Goal: Transaction & Acquisition: Purchase product/service

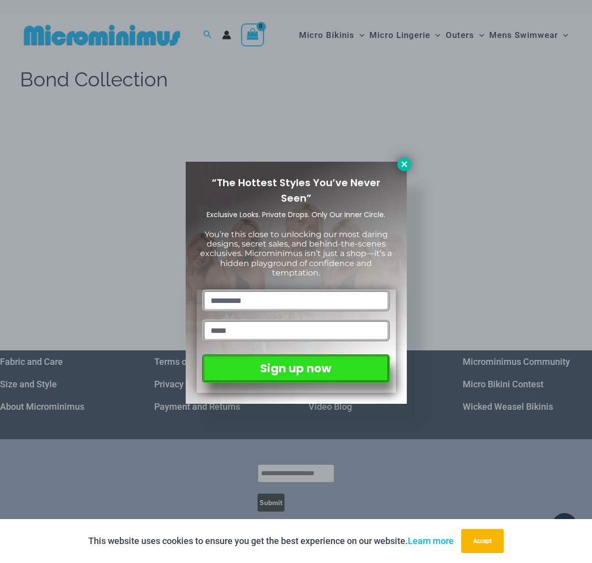
click at [404, 163] on icon at bounding box center [403, 163] width 5 height 5
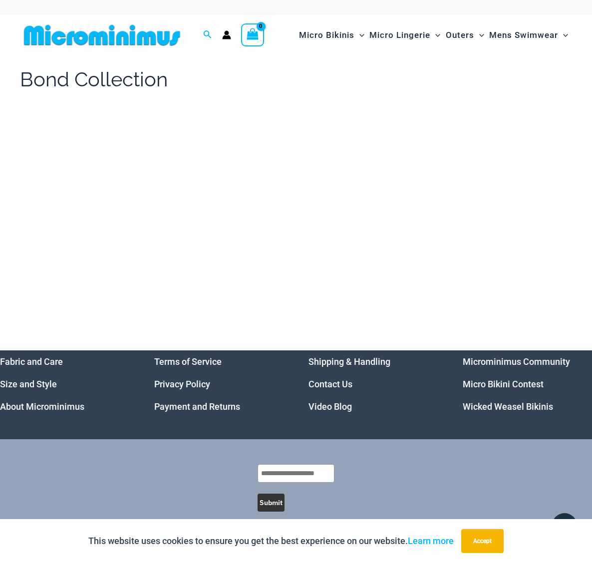
click at [100, 31] on img at bounding box center [102, 35] width 164 height 22
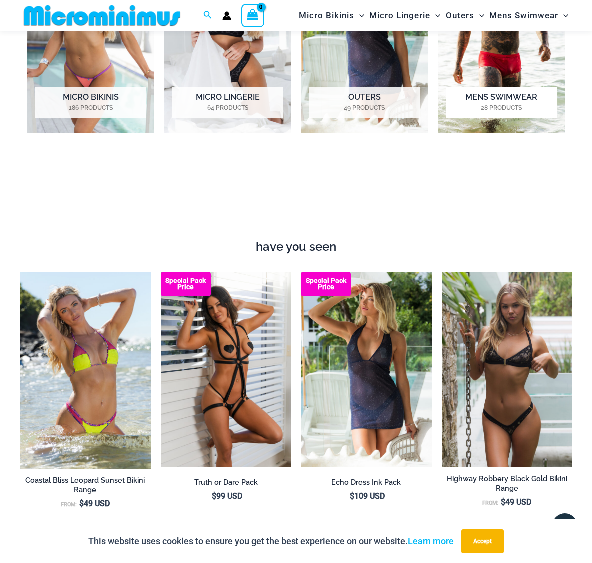
scroll to position [782, 0]
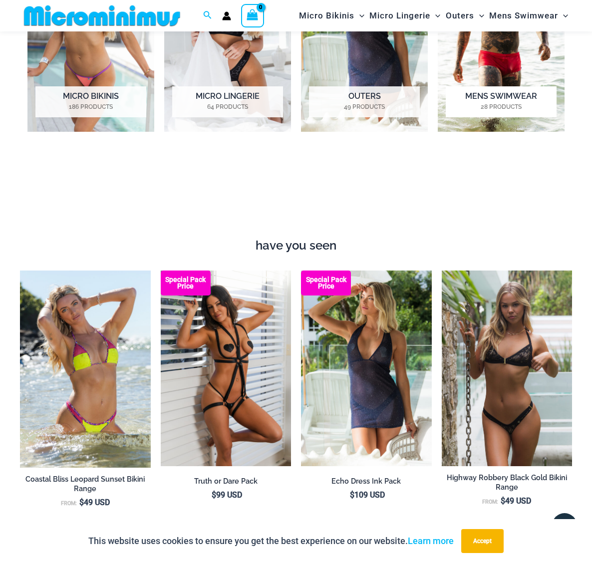
click at [503, 91] on h2 "Mens Swimwear 28 Products" at bounding box center [501, 101] width 111 height 31
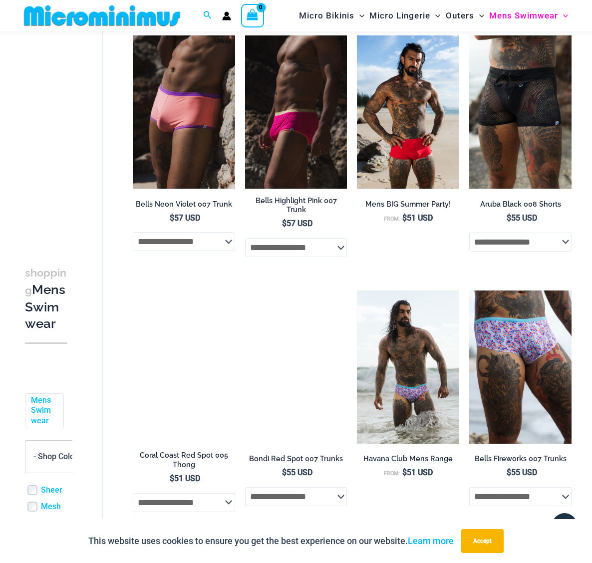
scroll to position [421, 0]
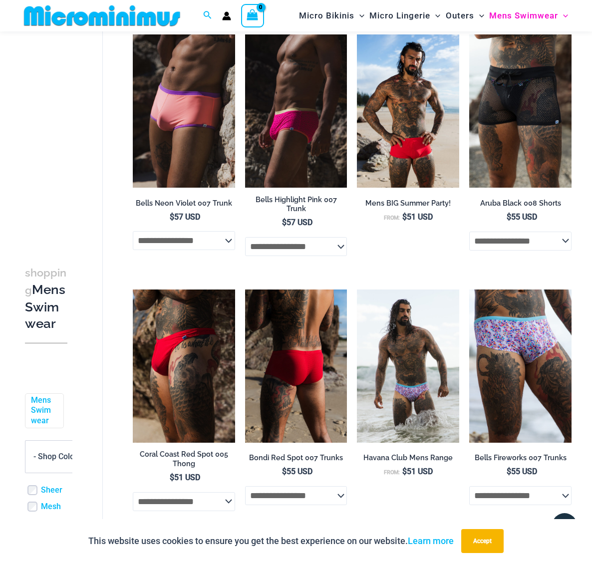
click at [312, 364] on img at bounding box center [296, 365] width 102 height 153
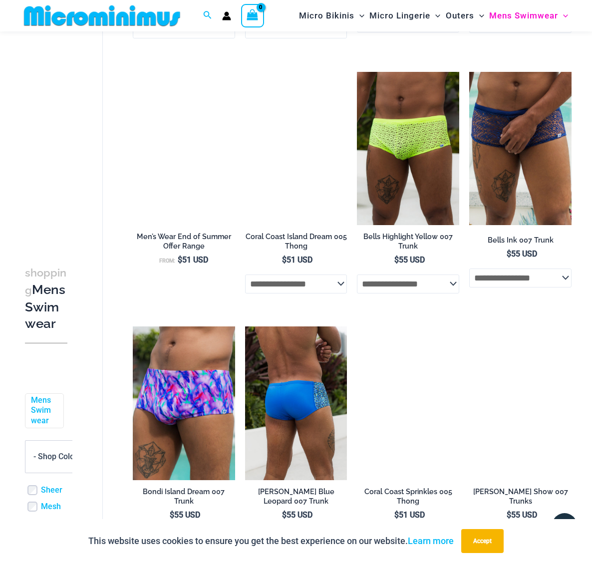
scroll to position [1404, 0]
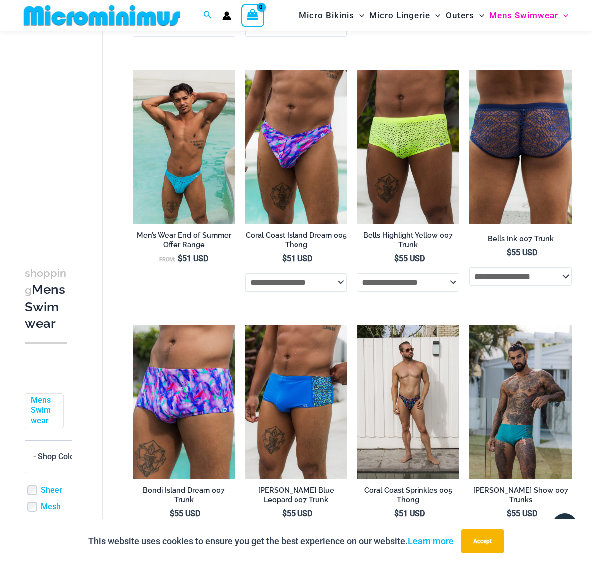
click at [500, 177] on img at bounding box center [520, 146] width 102 height 153
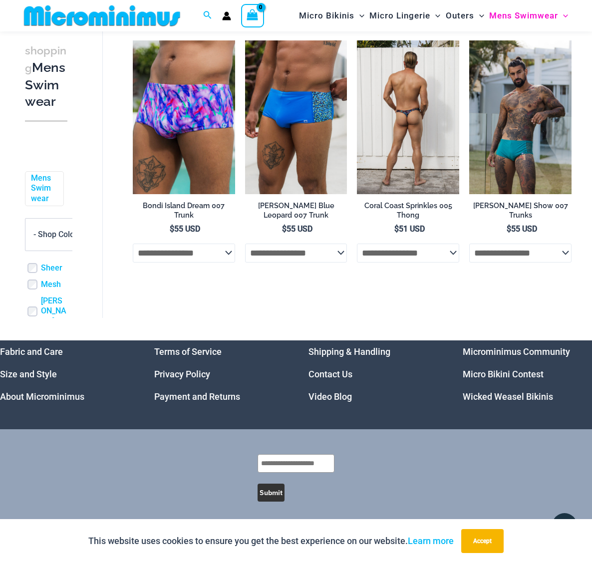
scroll to position [1688, 0]
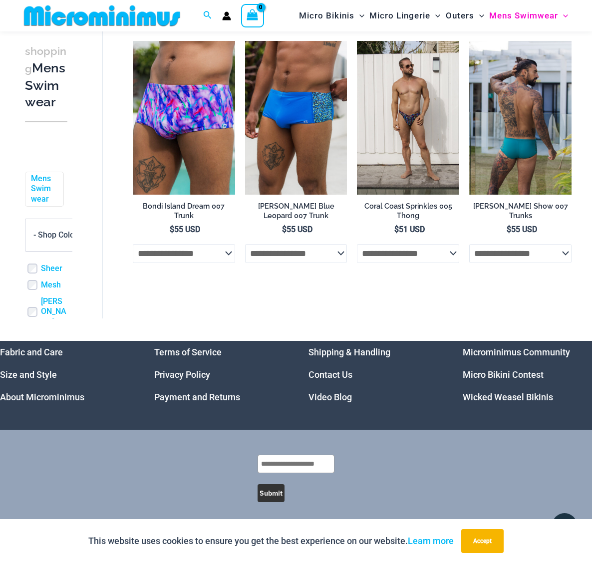
click at [520, 146] on img at bounding box center [520, 117] width 102 height 153
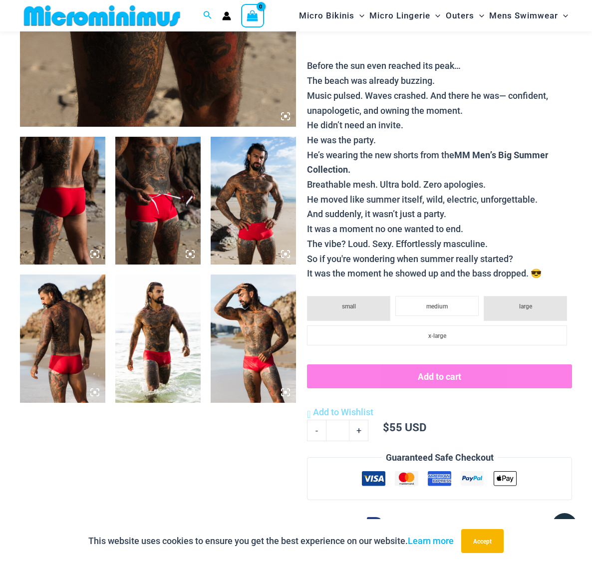
scroll to position [349, 0]
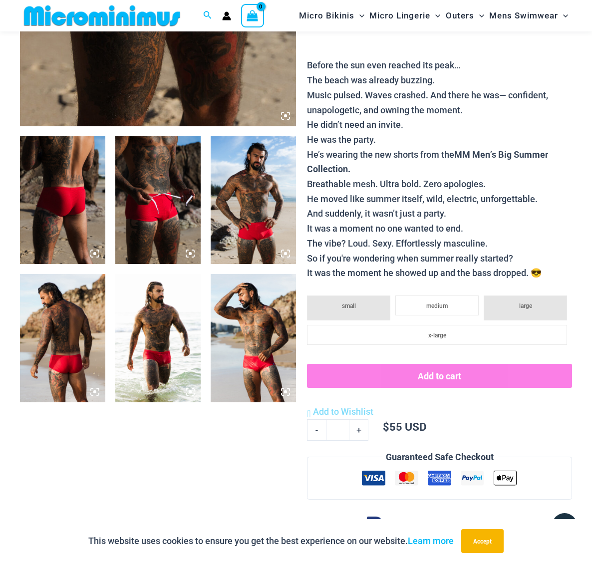
click at [250, 355] on img at bounding box center [253, 338] width 85 height 128
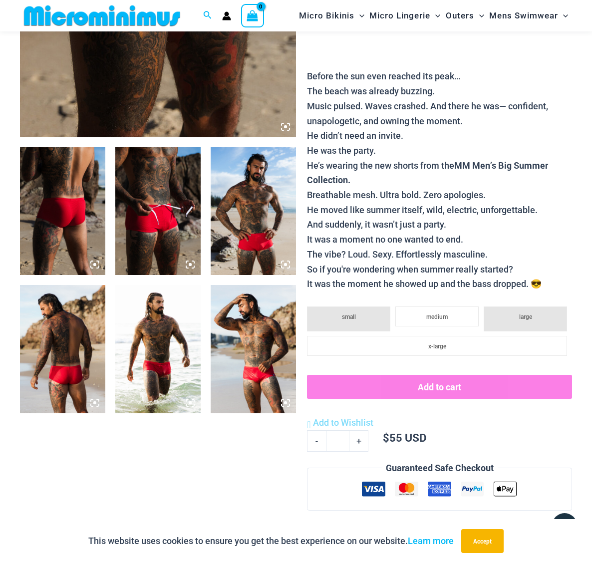
scroll to position [336, 0]
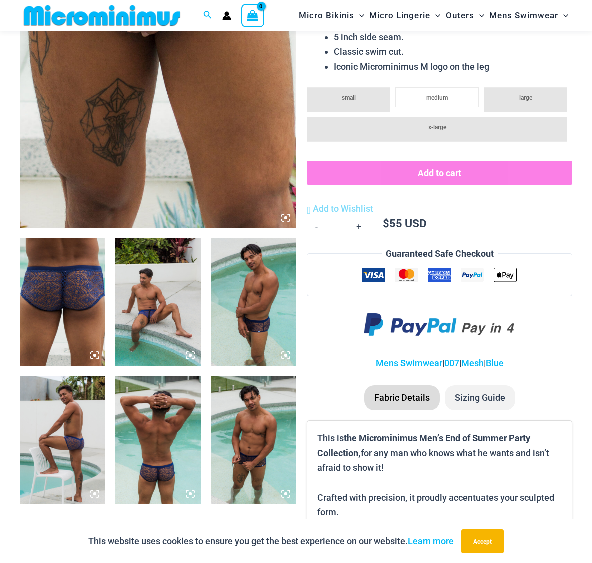
scroll to position [251, 0]
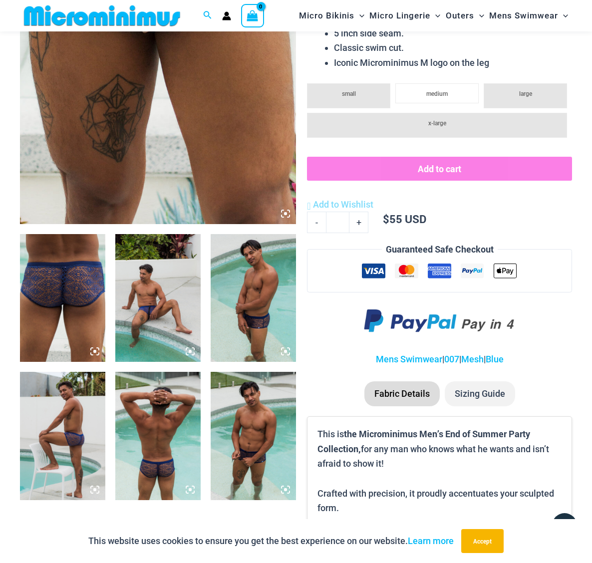
click at [153, 314] on img at bounding box center [157, 298] width 85 height 128
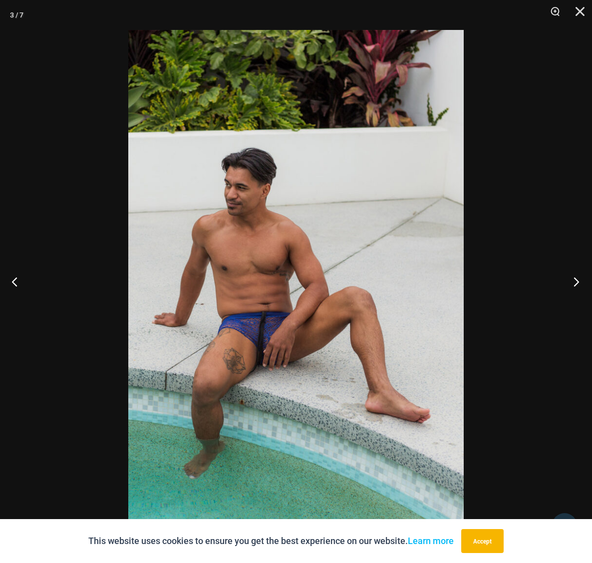
click at [572, 283] on button "Next" at bounding box center [572, 281] width 37 height 50
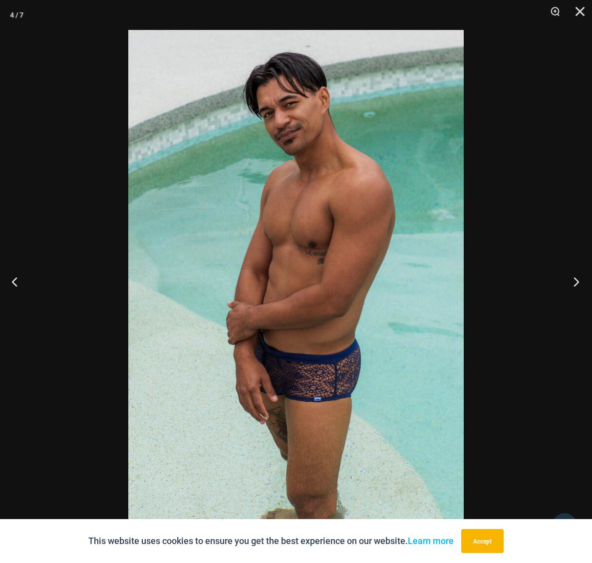
click at [572, 283] on button "Next" at bounding box center [572, 281] width 37 height 50
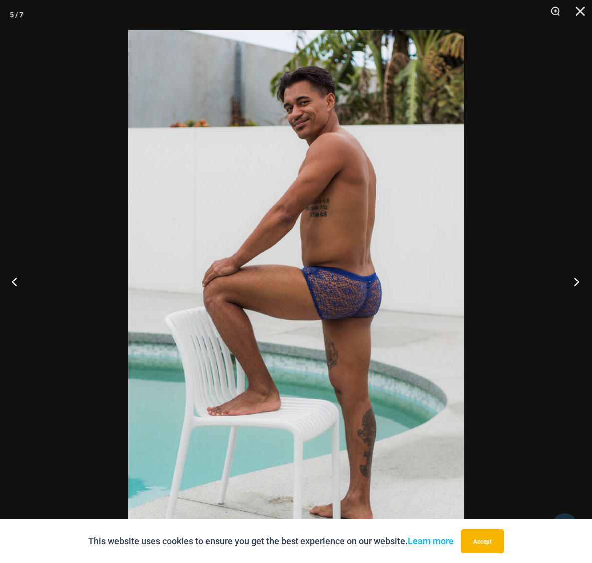
click at [572, 283] on button "Next" at bounding box center [572, 281] width 37 height 50
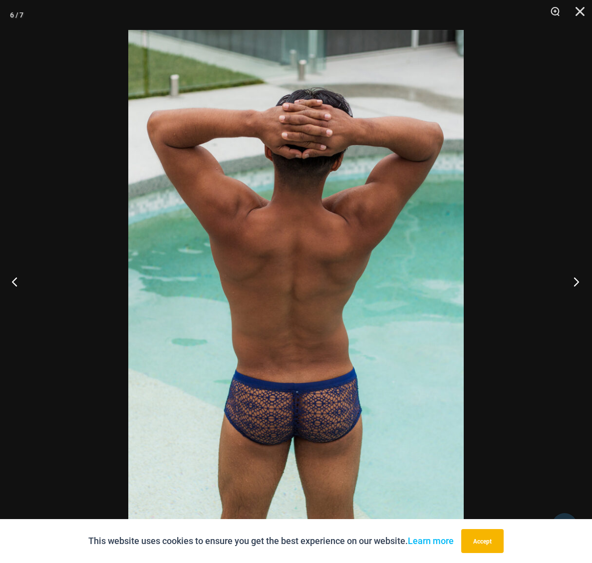
click at [572, 283] on button "Next" at bounding box center [572, 281] width 37 height 50
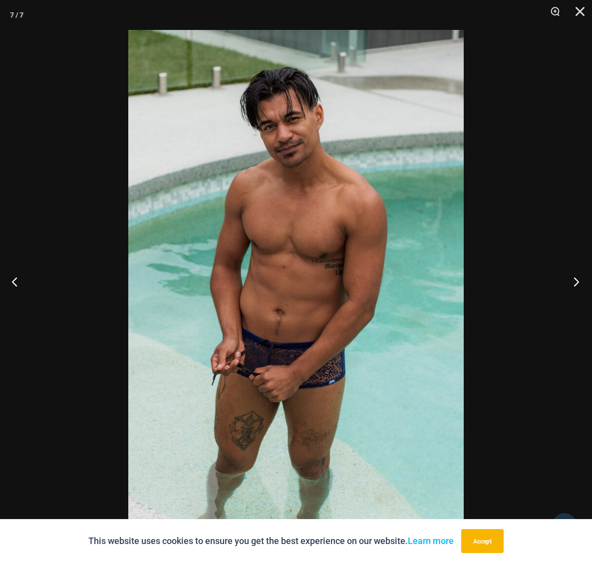
click at [572, 283] on button "Next" at bounding box center [572, 281] width 37 height 50
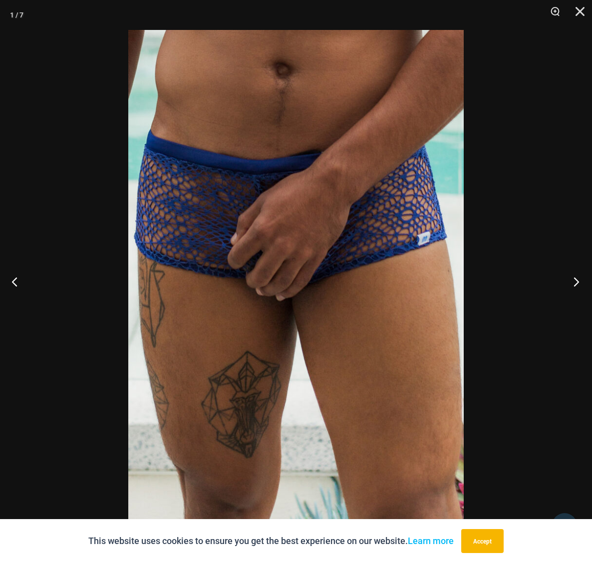
click at [572, 283] on button "Next" at bounding box center [572, 281] width 37 height 50
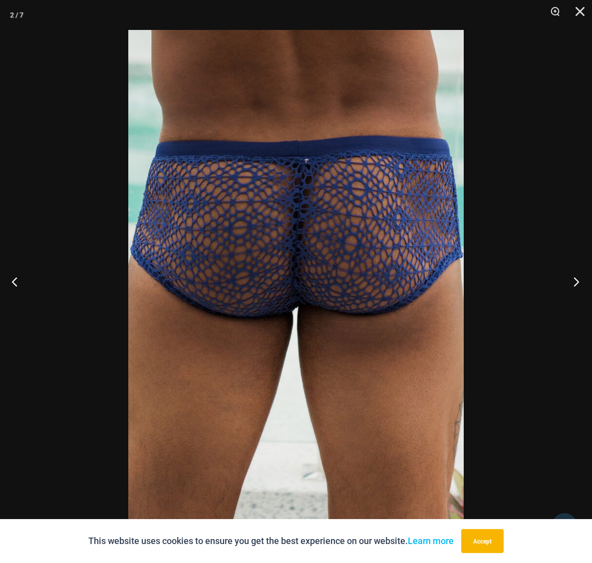
click at [572, 283] on button "Next" at bounding box center [572, 281] width 37 height 50
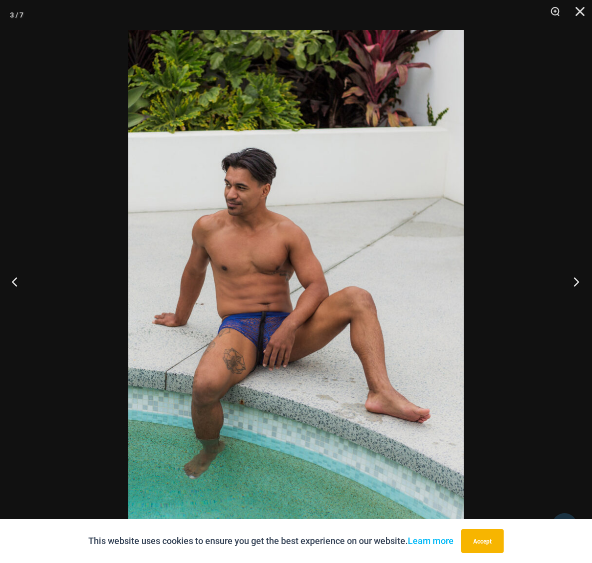
click at [572, 283] on button "Next" at bounding box center [572, 281] width 37 height 50
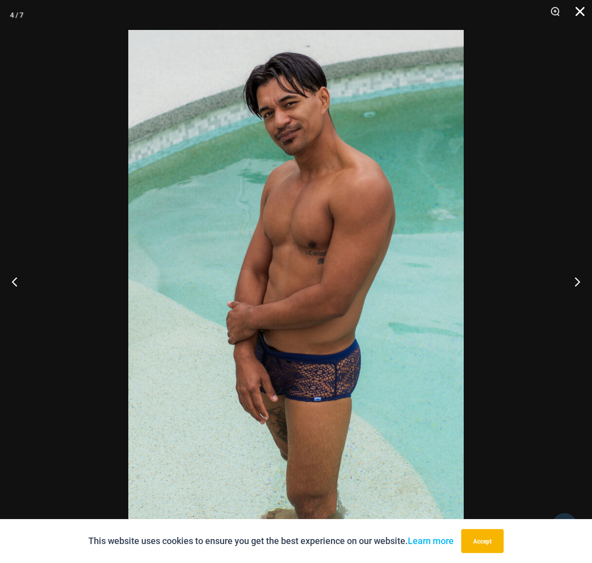
click at [576, 10] on button "Close" at bounding box center [576, 15] width 25 height 30
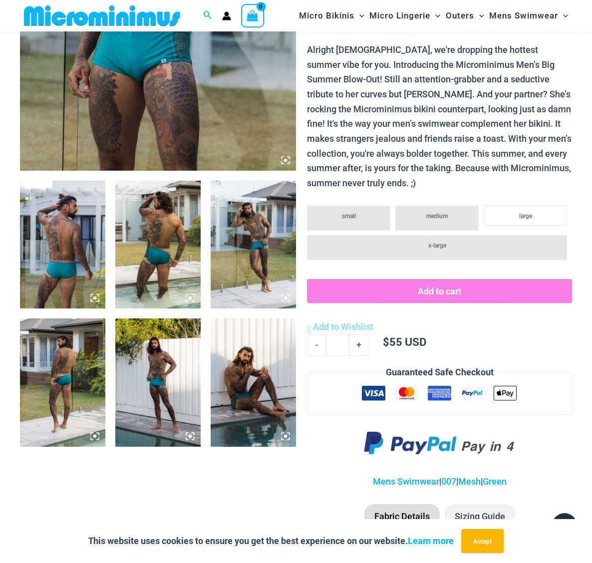
scroll to position [305, 0]
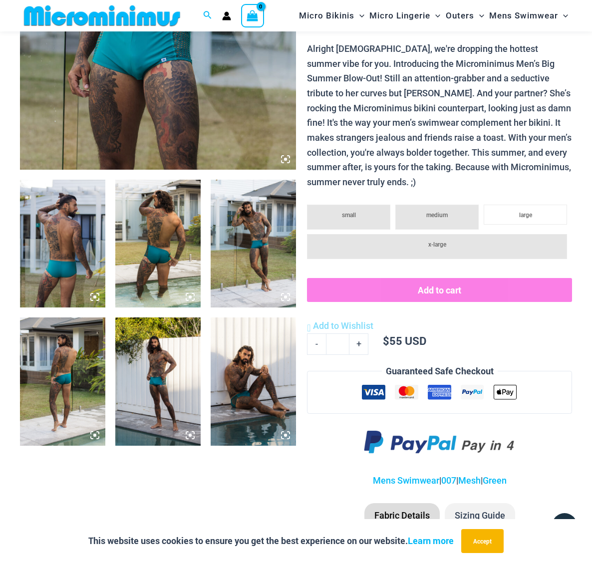
click at [246, 217] on img at bounding box center [253, 244] width 85 height 128
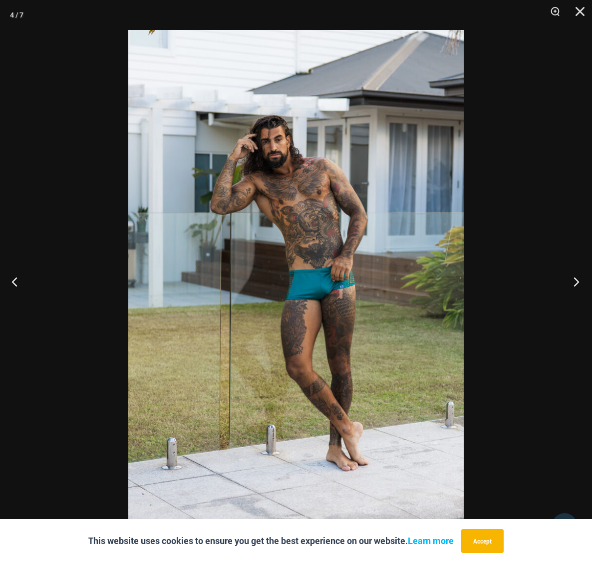
click at [574, 282] on button "Next" at bounding box center [572, 281] width 37 height 50
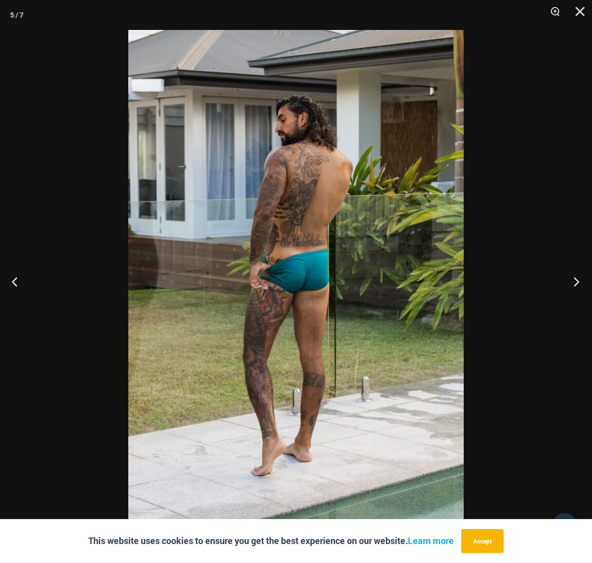
click at [574, 282] on button "Next" at bounding box center [572, 281] width 37 height 50
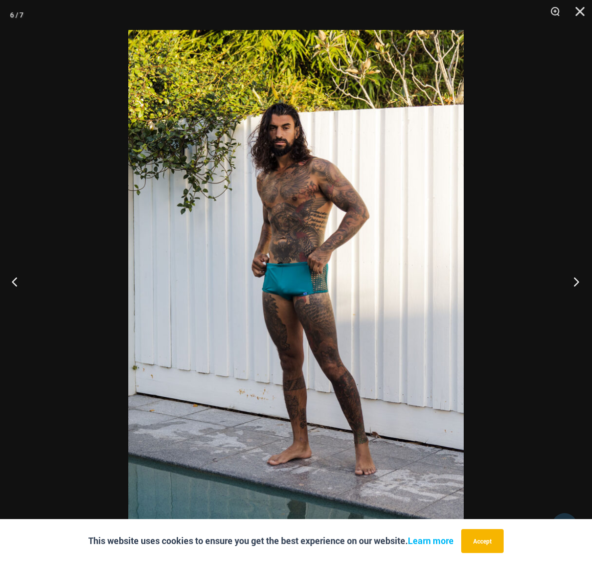
click at [574, 282] on button "Next" at bounding box center [572, 281] width 37 height 50
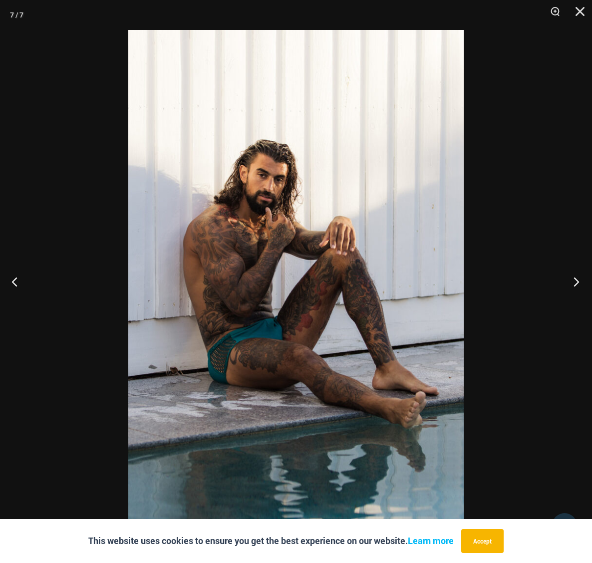
click at [574, 282] on button "Next" at bounding box center [572, 281] width 37 height 50
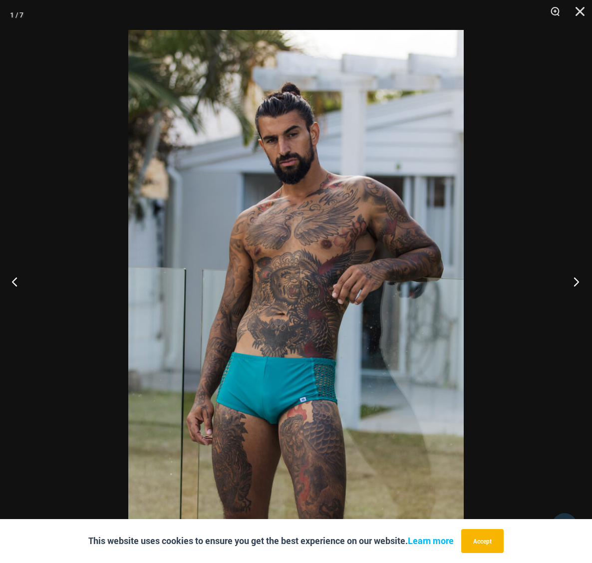
click at [574, 282] on button "Next" at bounding box center [572, 281] width 37 height 50
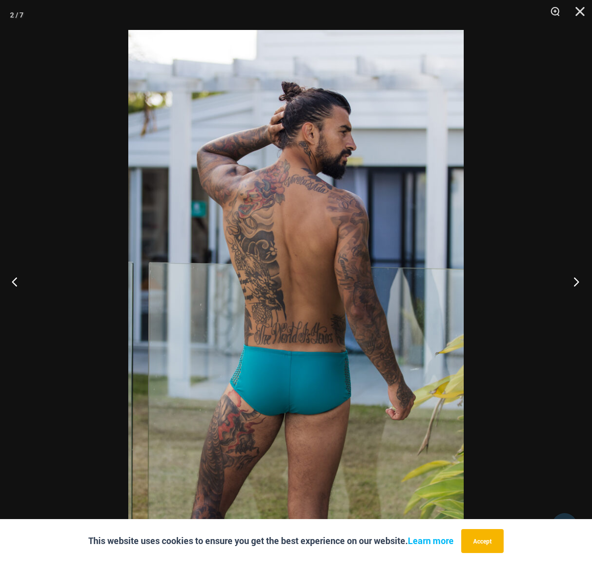
click at [574, 282] on button "Next" at bounding box center [572, 281] width 37 height 50
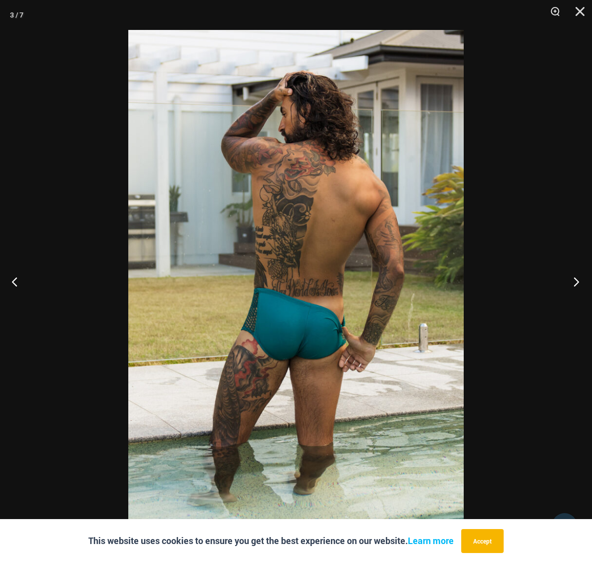
click at [574, 282] on button "Next" at bounding box center [572, 281] width 37 height 50
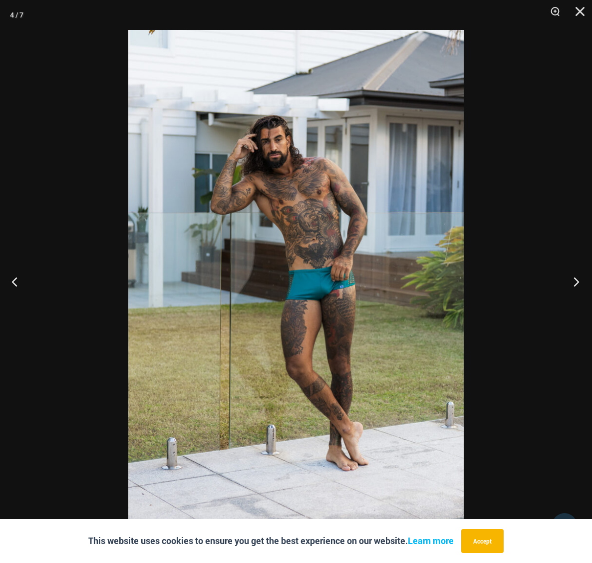
click at [574, 282] on button "Next" at bounding box center [572, 281] width 37 height 50
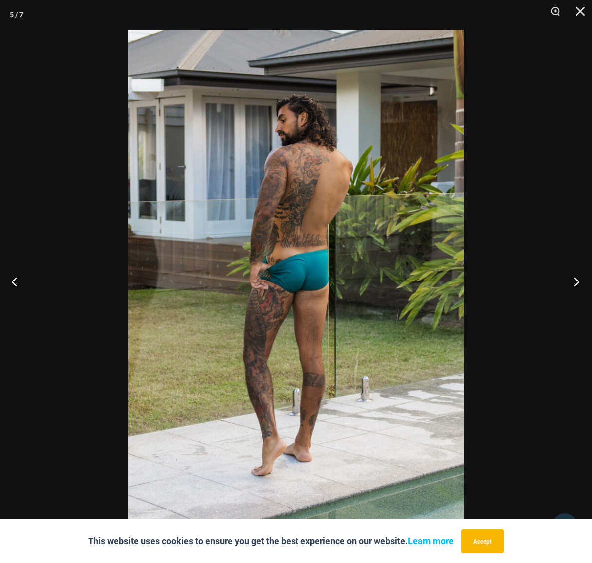
click at [574, 282] on button "Next" at bounding box center [572, 281] width 37 height 50
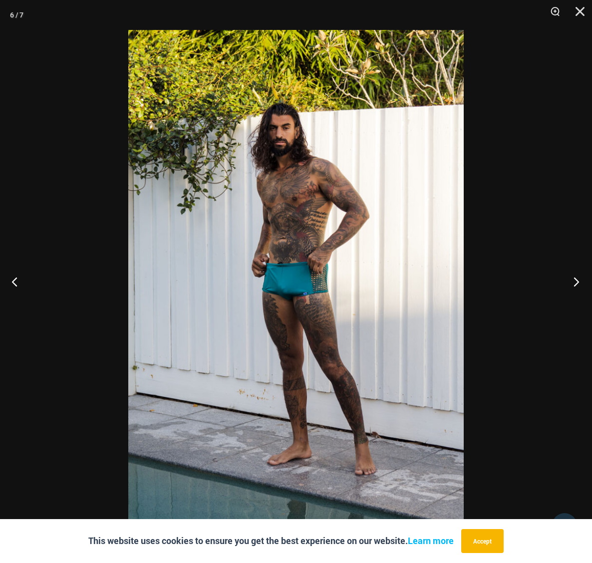
click at [574, 282] on button "Next" at bounding box center [572, 281] width 37 height 50
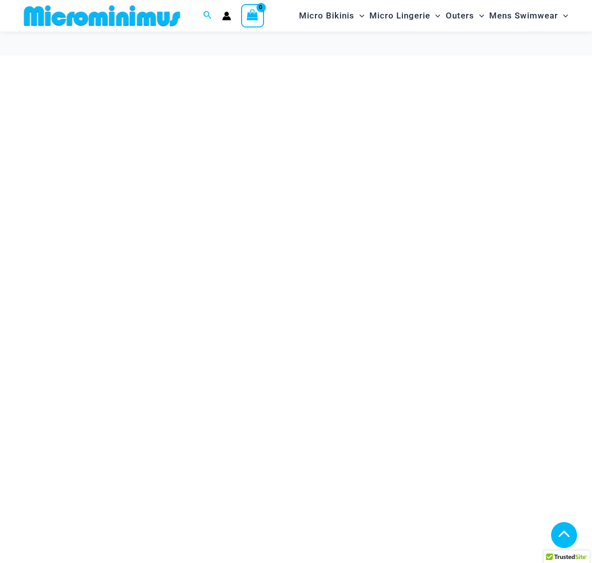
scroll to position [782, 0]
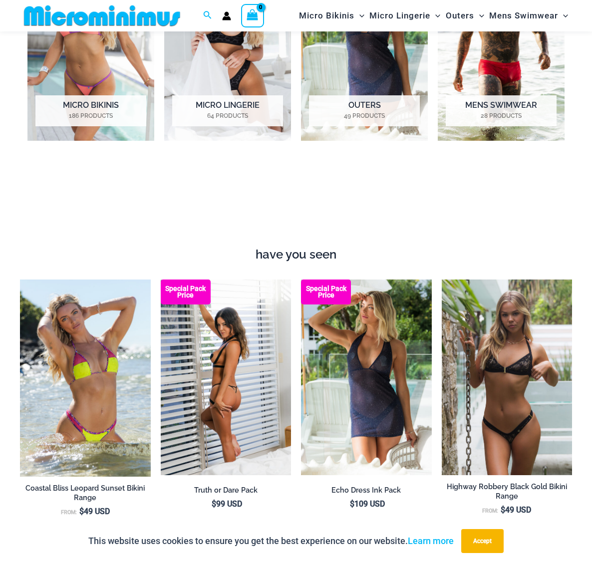
click at [253, 342] on img at bounding box center [226, 377] width 131 height 196
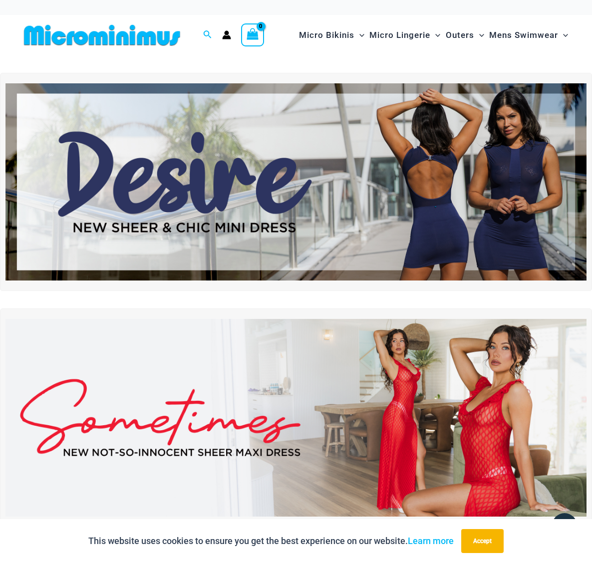
scroll to position [0, 0]
click at [207, 34] on icon "Search icon link" at bounding box center [207, 34] width 8 height 9
type input "****"
click button "Search" at bounding box center [0, 0] width 0 height 0
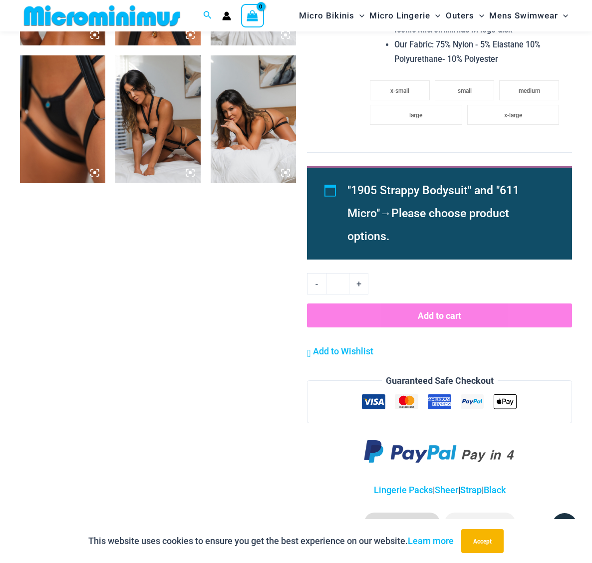
scroll to position [706, 0]
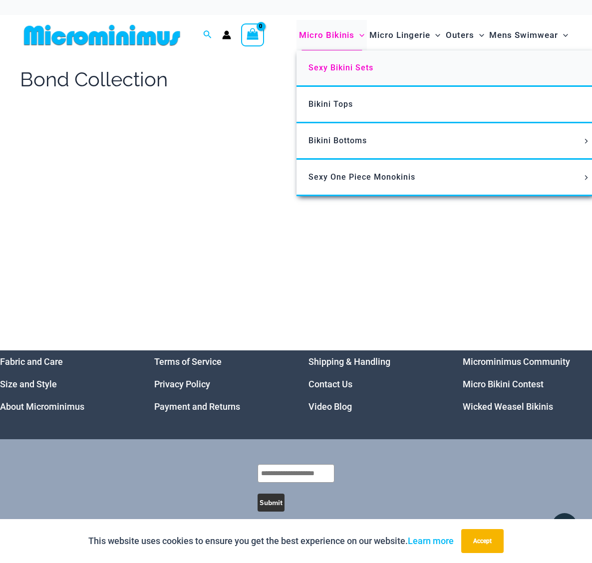
click at [332, 68] on span "Sexy Bikini Sets" at bounding box center [340, 67] width 65 height 9
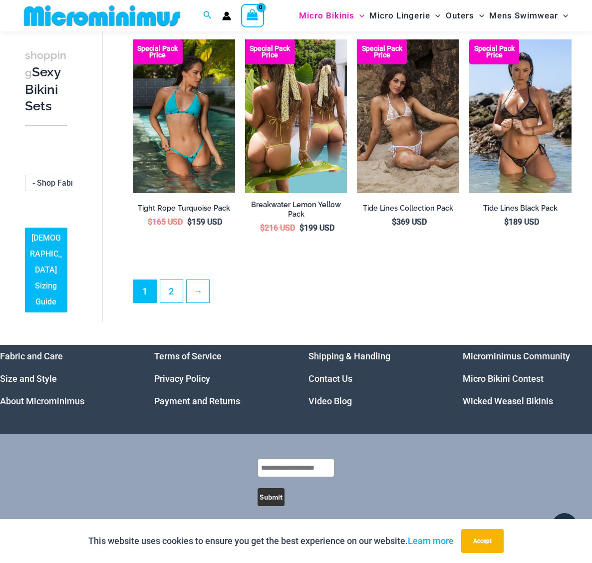
scroll to position [1681, 0]
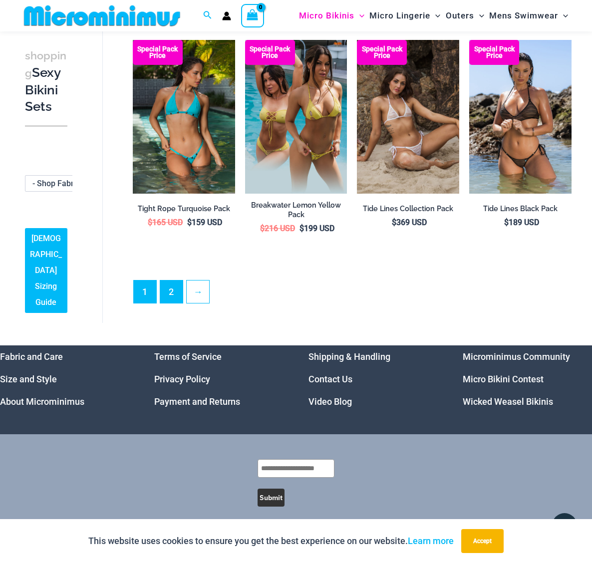
click at [174, 280] on link "2" at bounding box center [171, 291] width 22 height 22
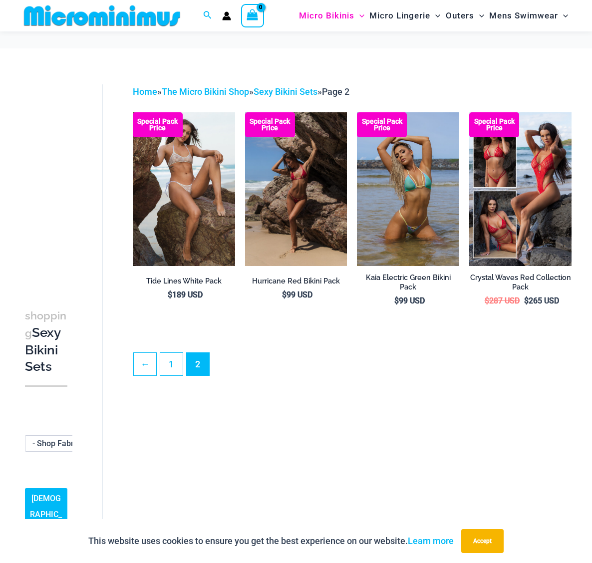
scroll to position [15, 0]
